Goal: Task Accomplishment & Management: Manage account settings

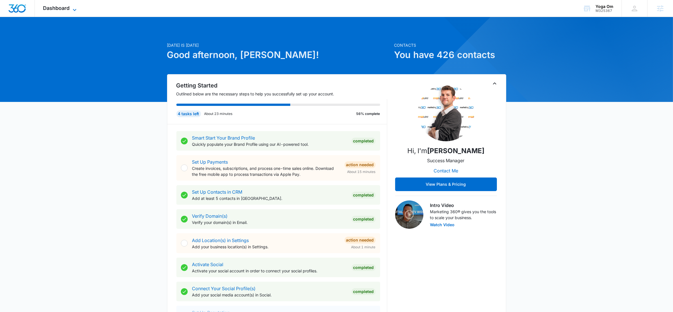
click at [76, 9] on icon at bounding box center [74, 10] width 3 height 2
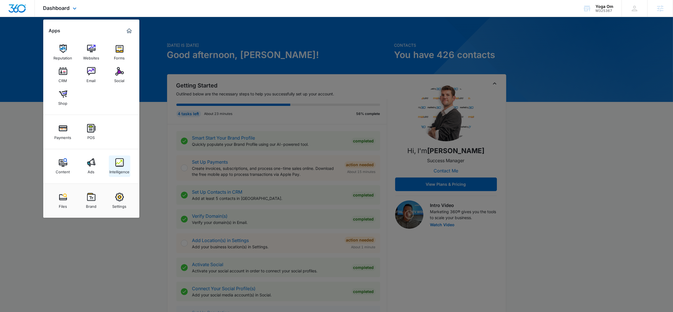
click at [120, 160] on img at bounding box center [119, 162] width 8 height 8
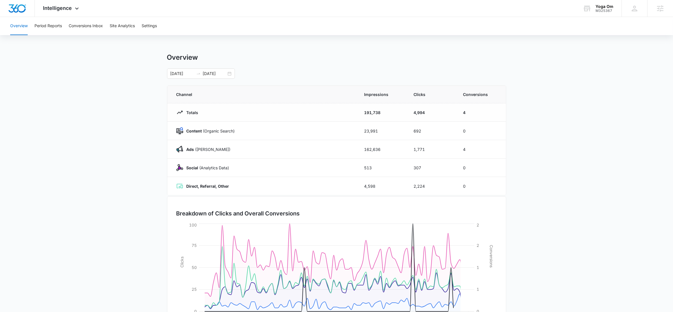
scroll to position [1, 0]
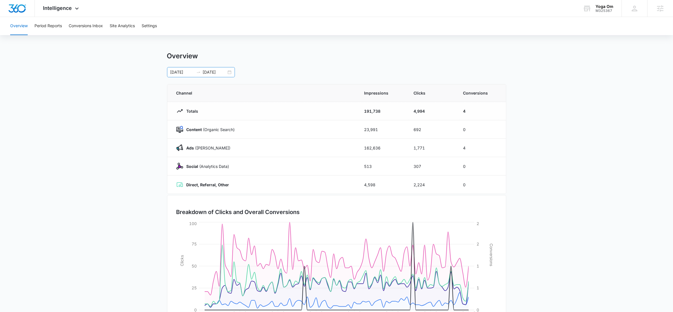
click at [227, 71] on div "[DATE] [DATE]" at bounding box center [201, 72] width 68 height 10
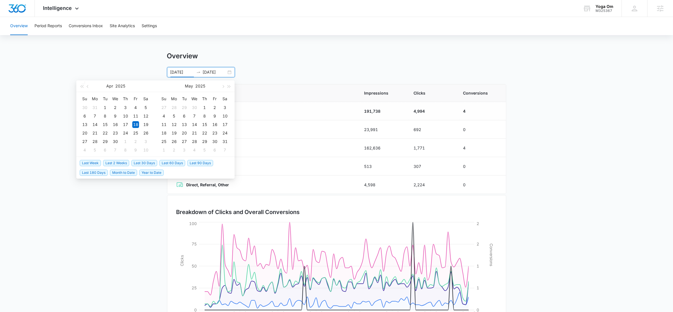
click at [152, 163] on span "Last 30 Days" at bounding box center [144, 163] width 26 height 6
type input "[DATE]"
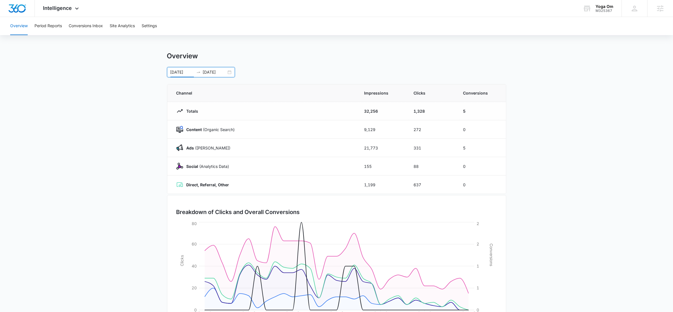
scroll to position [0, 0]
click at [79, 10] on icon at bounding box center [76, 10] width 7 height 7
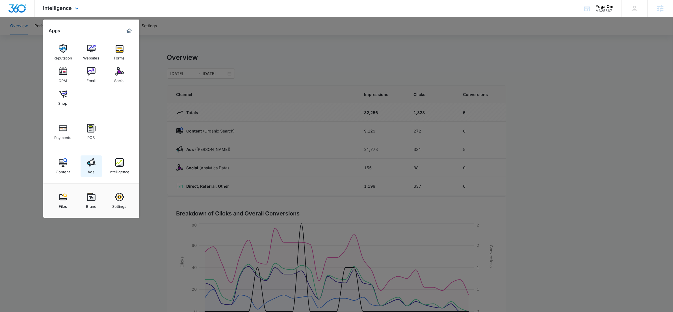
click at [96, 164] on link "Ads" at bounding box center [91, 165] width 21 height 21
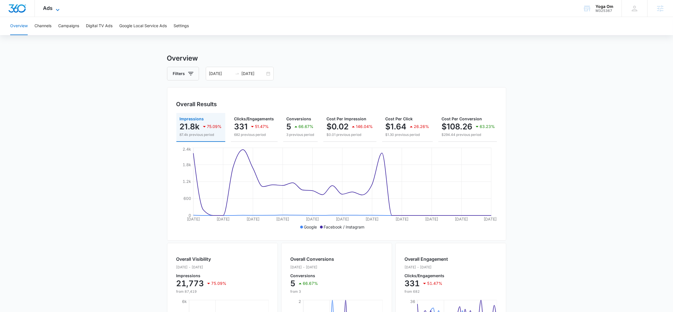
click at [58, 8] on icon at bounding box center [57, 10] width 7 height 7
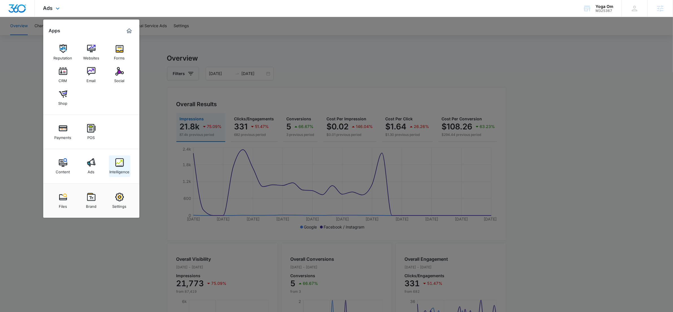
click at [123, 165] on img at bounding box center [119, 162] width 8 height 8
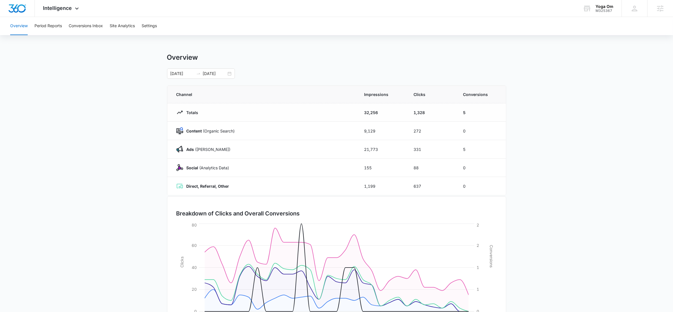
click at [97, 118] on main "Overview [DATE] [DATE] Channel Impressions Clicks Conversions Totals 32,256 1,3…" at bounding box center [336, 201] width 673 height 297
click at [74, 7] on icon at bounding box center [76, 10] width 7 height 7
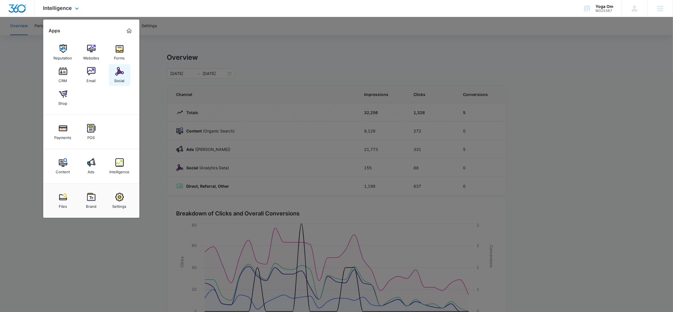
click at [118, 66] on link "Social" at bounding box center [119, 74] width 21 height 21
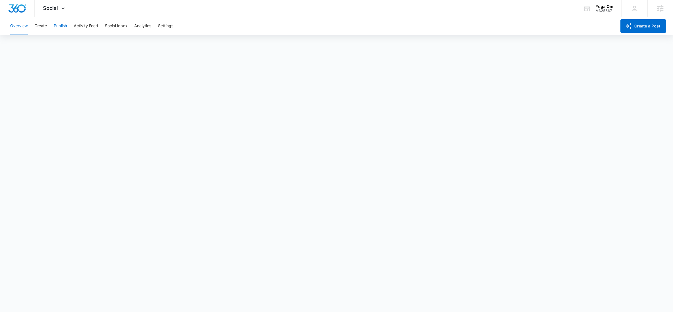
click at [62, 26] on button "Publish" at bounding box center [60, 26] width 13 height 18
click at [21, 26] on button "Overview" at bounding box center [19, 26] width 18 height 18
click at [60, 23] on button "Publish" at bounding box center [60, 26] width 13 height 18
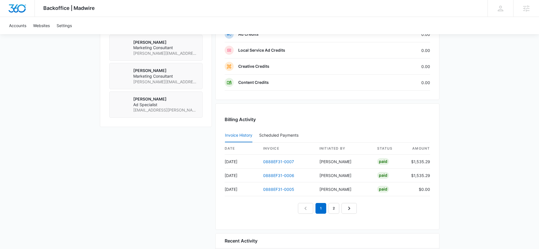
scroll to position [548, 0]
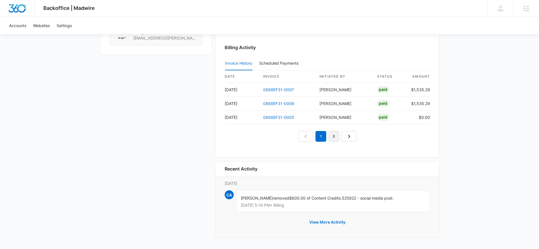
click at [334, 136] on link "2" at bounding box center [333, 136] width 11 height 11
click at [340, 138] on link "3" at bounding box center [340, 136] width 11 height 11
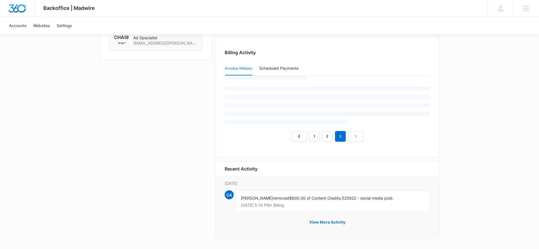
scroll to position [520, 0]
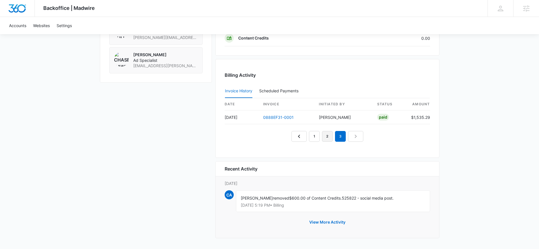
click at [323, 135] on link "2" at bounding box center [327, 136] width 11 height 11
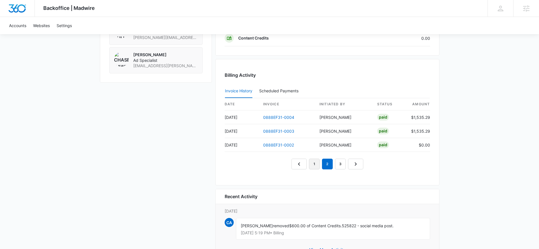
click at [313, 166] on link "1" at bounding box center [314, 164] width 11 height 11
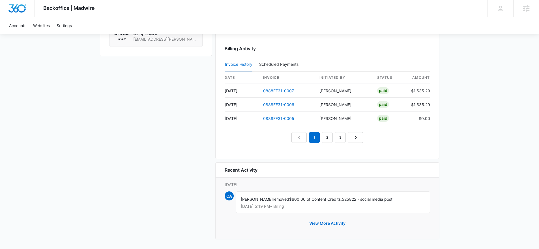
scroll to position [548, 0]
click at [341, 135] on link "3" at bounding box center [340, 136] width 11 height 11
